Goal: Task Accomplishment & Management: Manage account settings

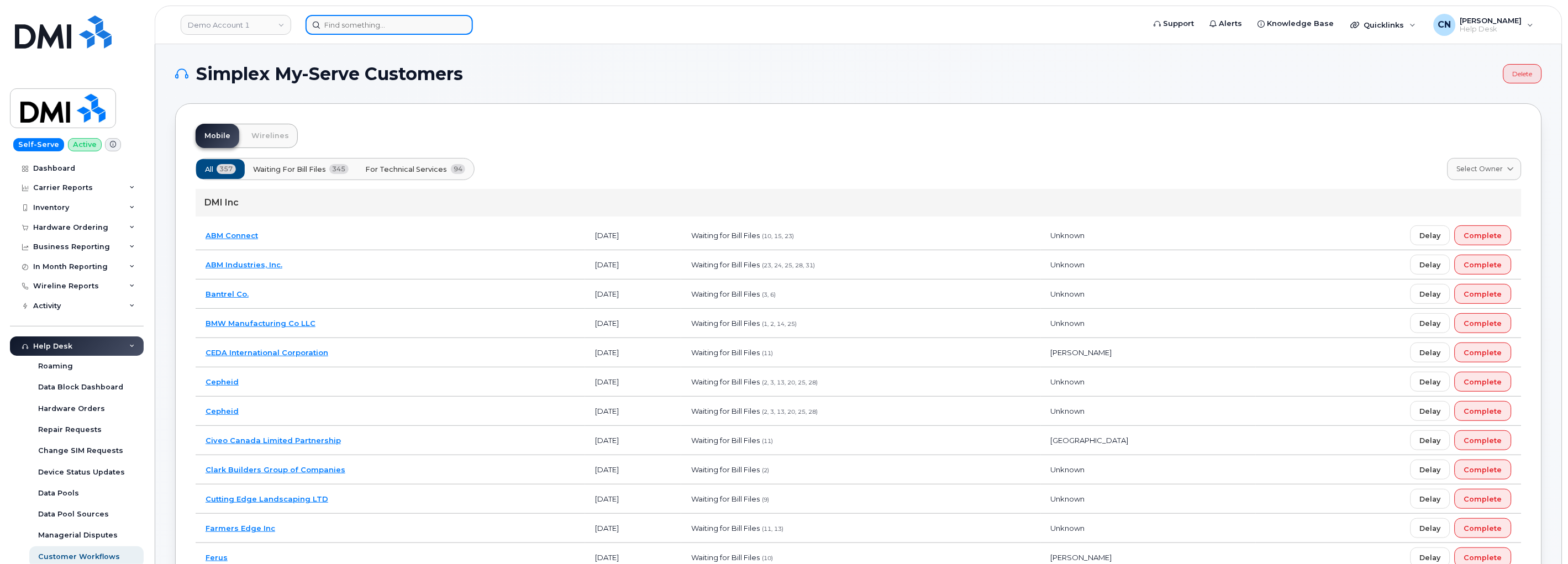
click at [406, 19] on input at bounding box center [389, 25] width 167 height 20
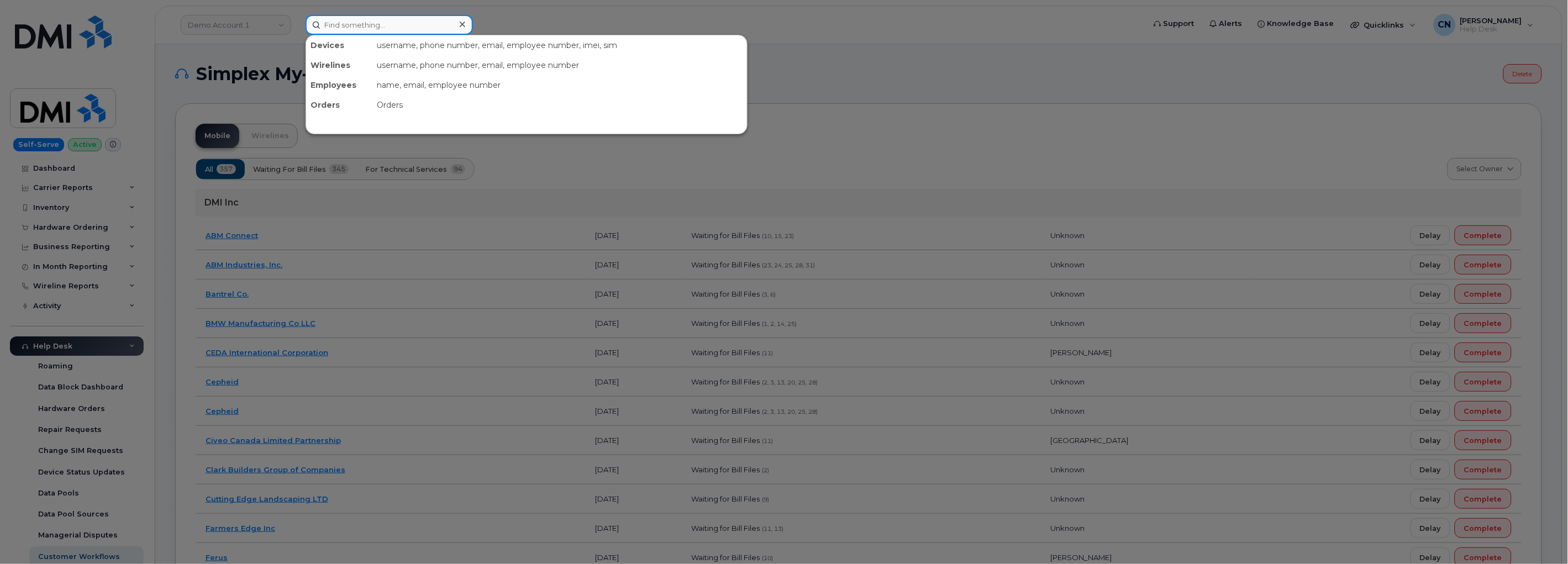
paste input "5875457130"
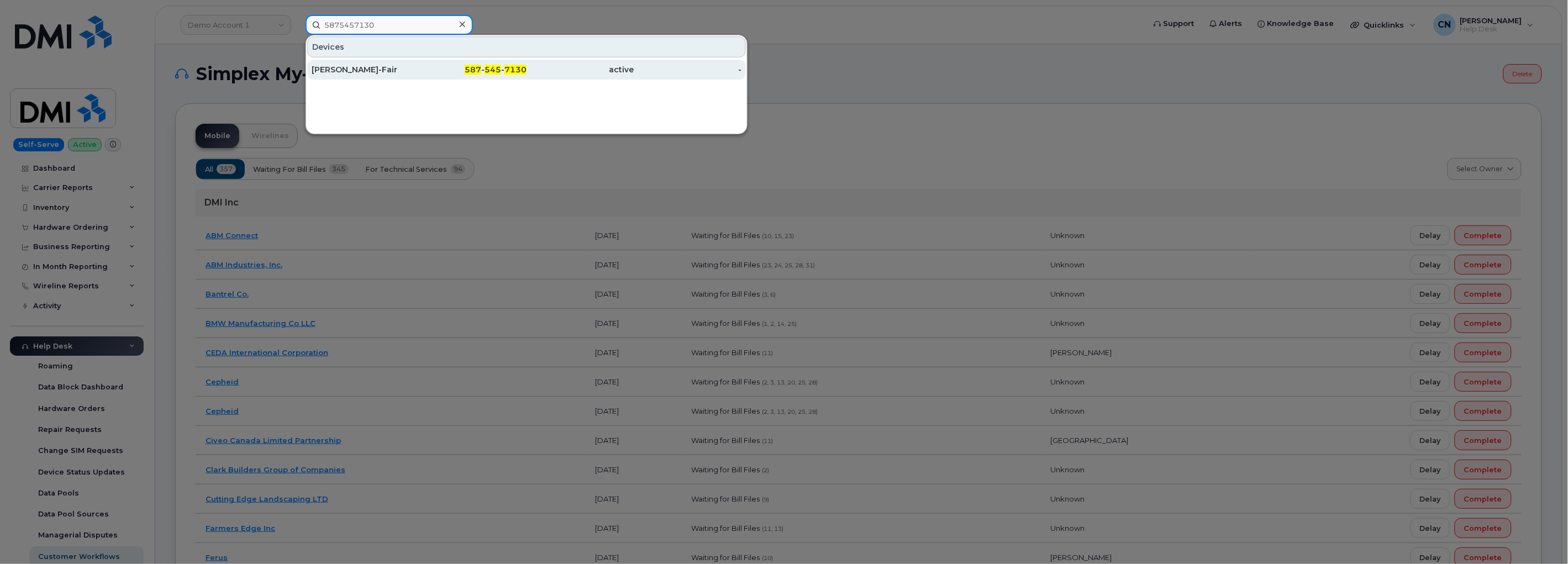
type input "5875457130"
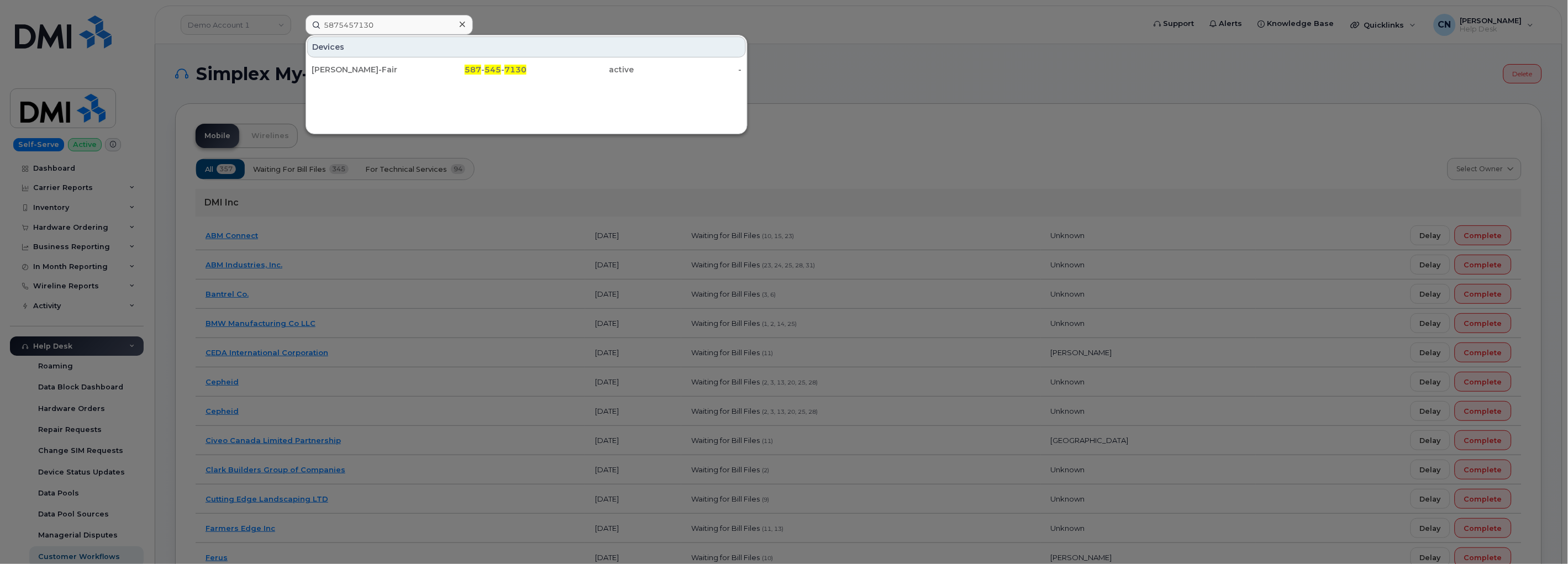
drag, startPoint x: 366, startPoint y: 66, endPoint x: 317, endPoint y: 4, distance: 79.0
click at [366, 68] on div "[PERSON_NAME]-Fair" at bounding box center [366, 69] width 108 height 11
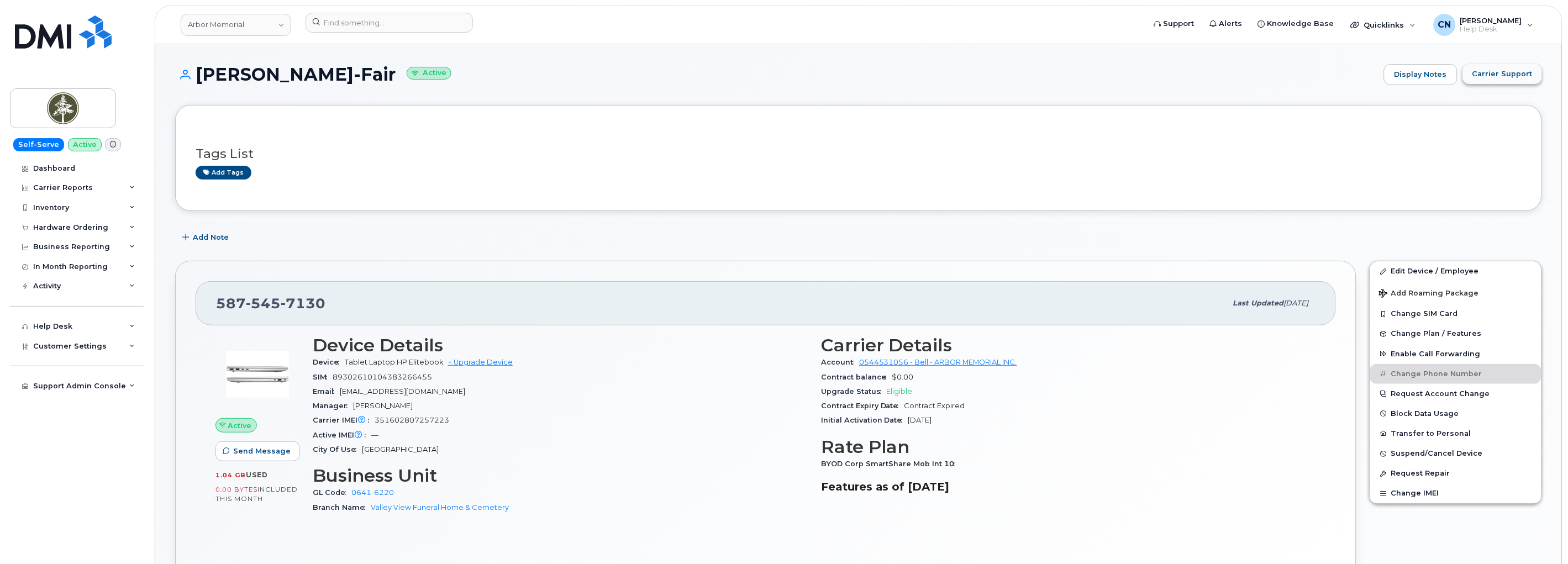
click at [1488, 76] on span "Carrier Support" at bounding box center [1502, 74] width 60 height 11
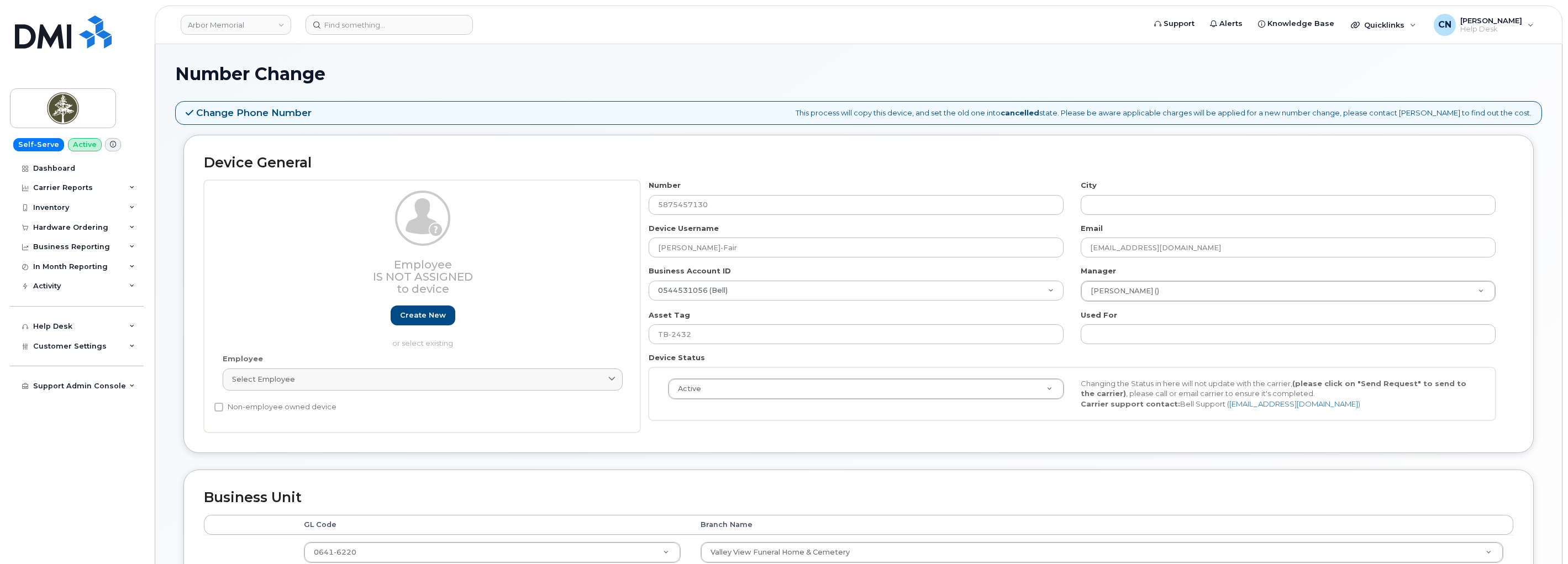
select select "4681878"
select select "4681894"
